Goal: Check status: Check status

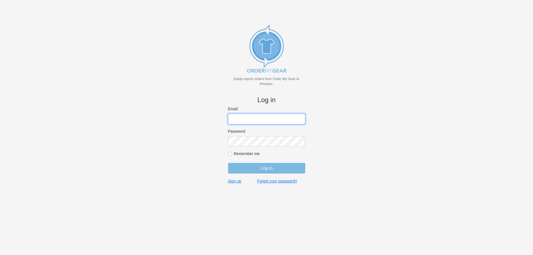
type input "purchasingsupervisor@rainbow-lettering.com"
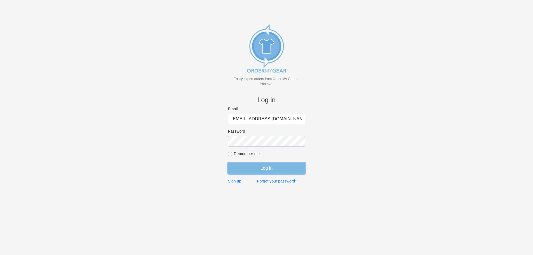
click at [262, 172] on input "Log in" at bounding box center [266, 168] width 77 height 11
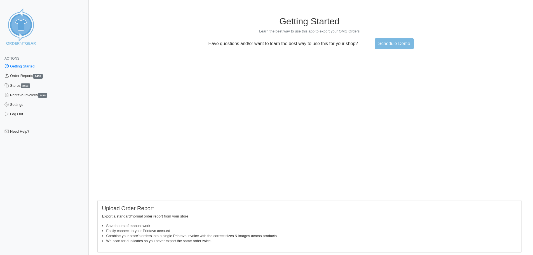
click at [22, 75] on link "Order Reports 2455" at bounding box center [44, 76] width 89 height 10
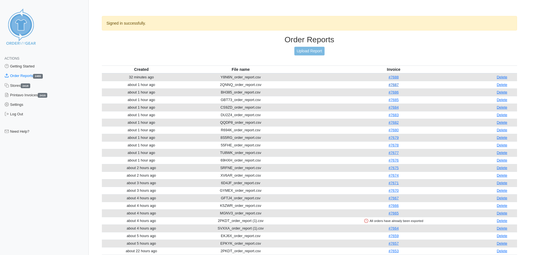
click at [395, 85] on link "#7687" at bounding box center [394, 85] width 10 height 4
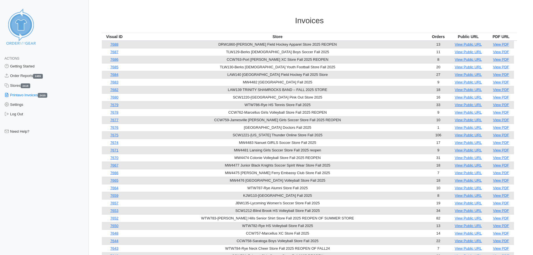
click at [34, 98] on link "Printavo Invoices 2415" at bounding box center [44, 95] width 89 height 10
click at [117, 52] on link "7687" at bounding box center [114, 52] width 8 height 4
click at [118, 60] on link "7686" at bounding box center [114, 59] width 8 height 4
click at [118, 75] on link "7684" at bounding box center [114, 74] width 8 height 4
click at [118, 69] on link "7685" at bounding box center [114, 67] width 8 height 4
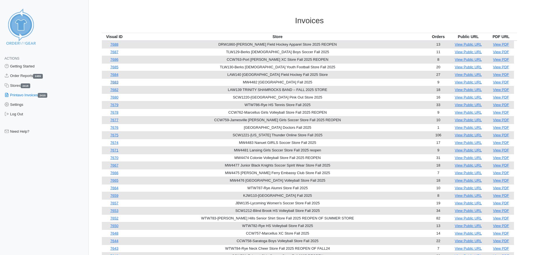
click at [116, 82] on link "7683" at bounding box center [114, 82] width 8 height 4
